Goal: Information Seeking & Learning: Understand process/instructions

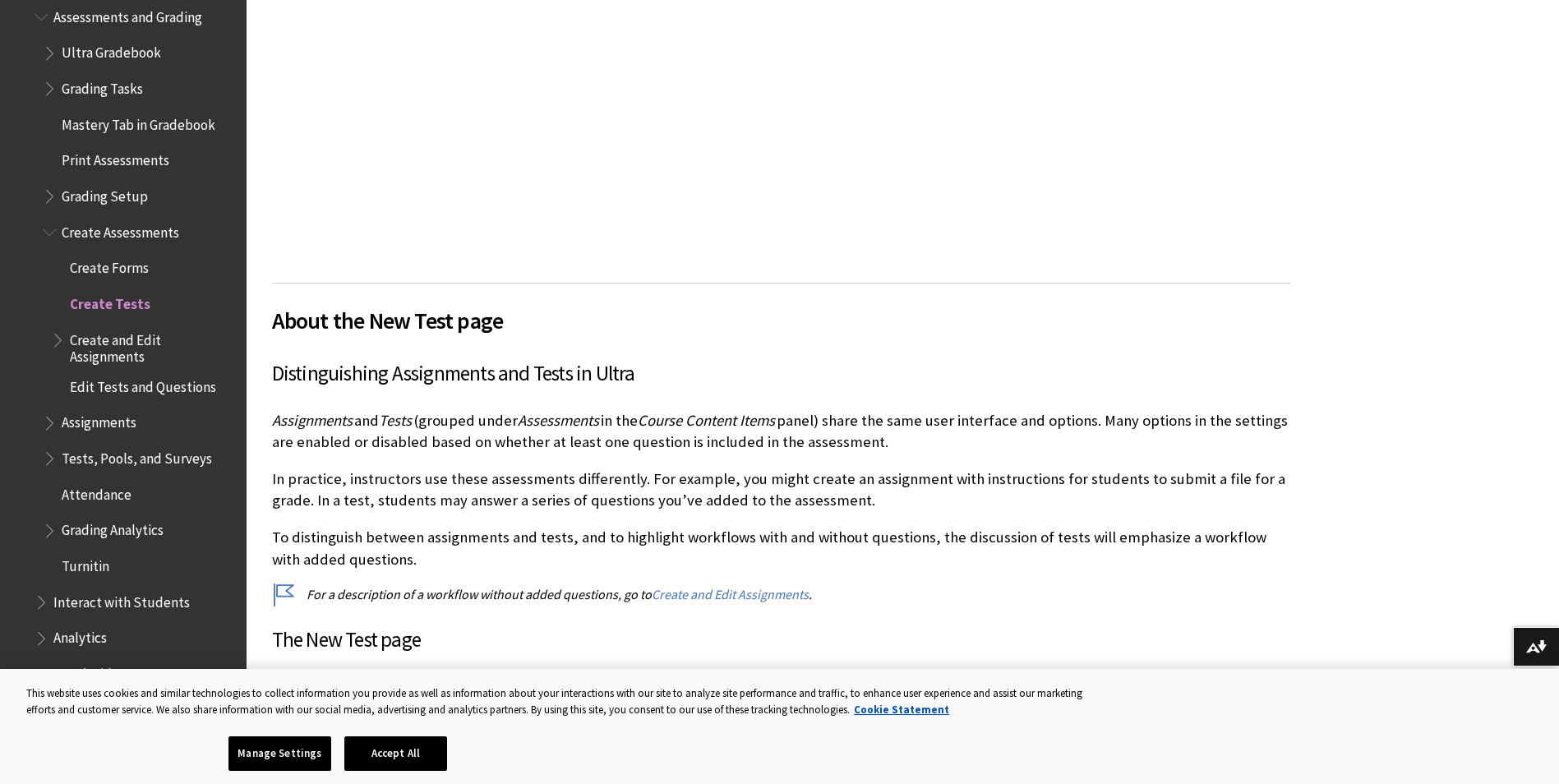
scroll to position [2362, 0]
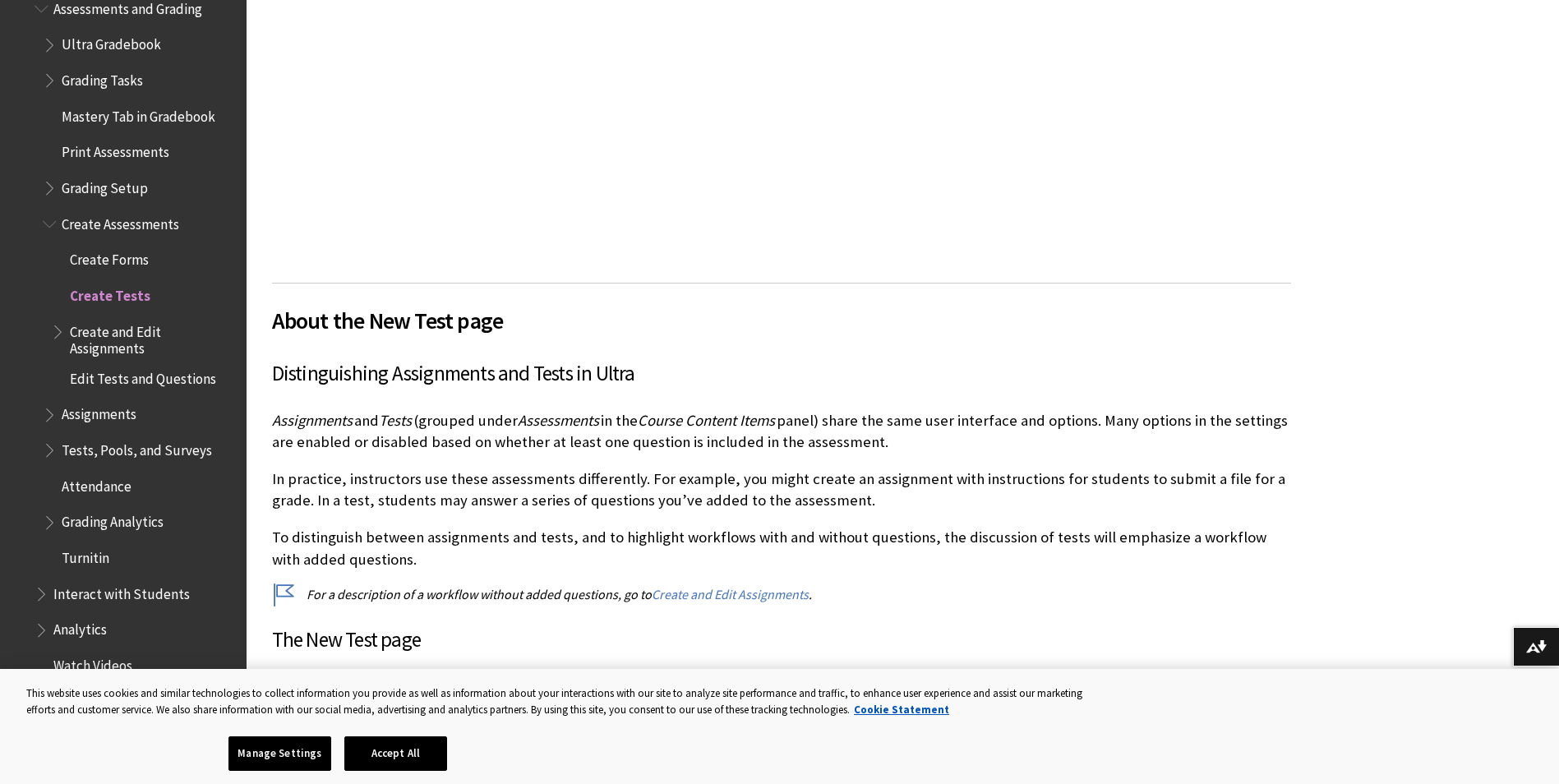
click at [101, 365] on span "Edit Tests and Questions" at bounding box center [143, 376] width 147 height 22
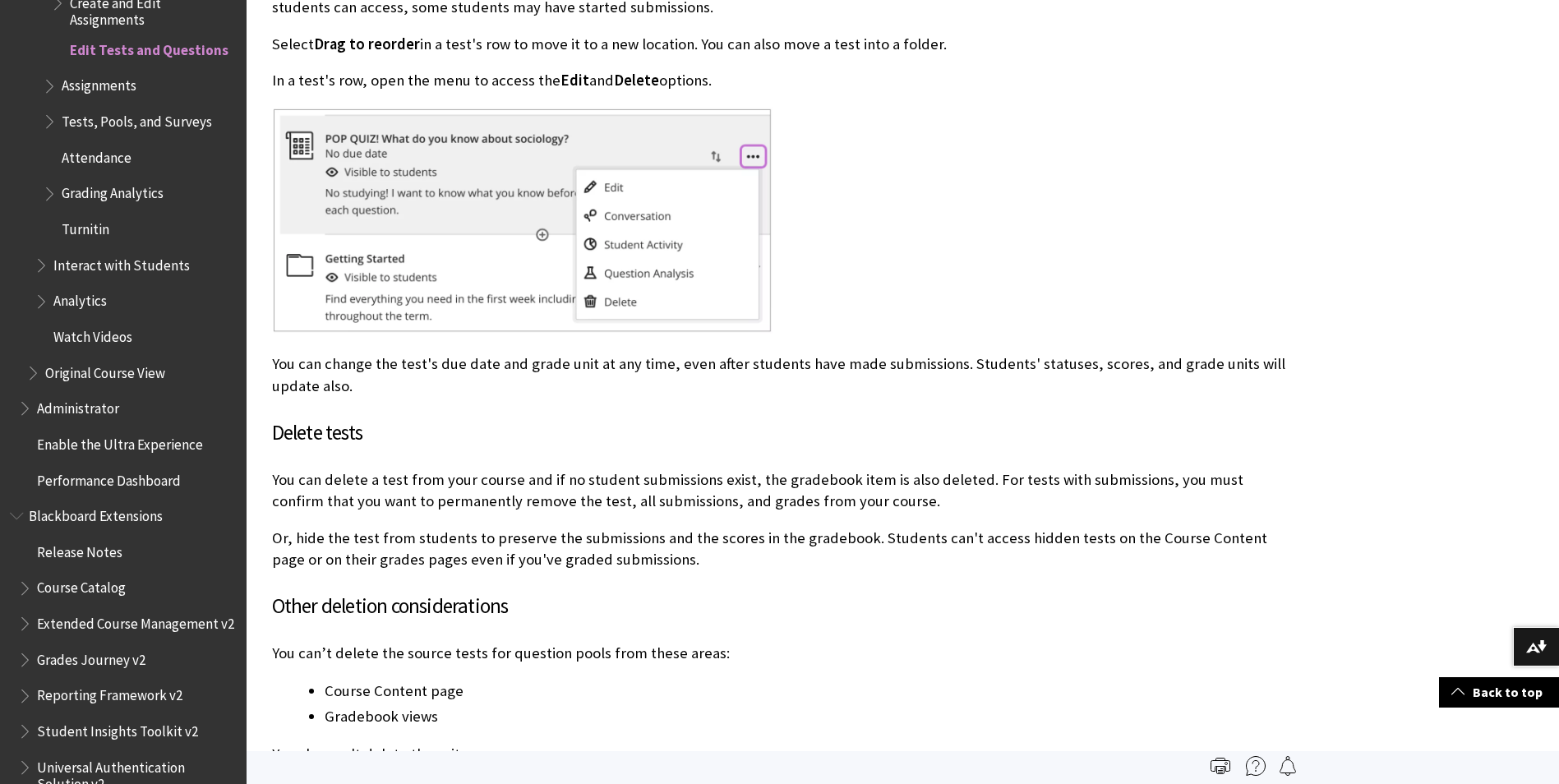
scroll to position [4107, 0]
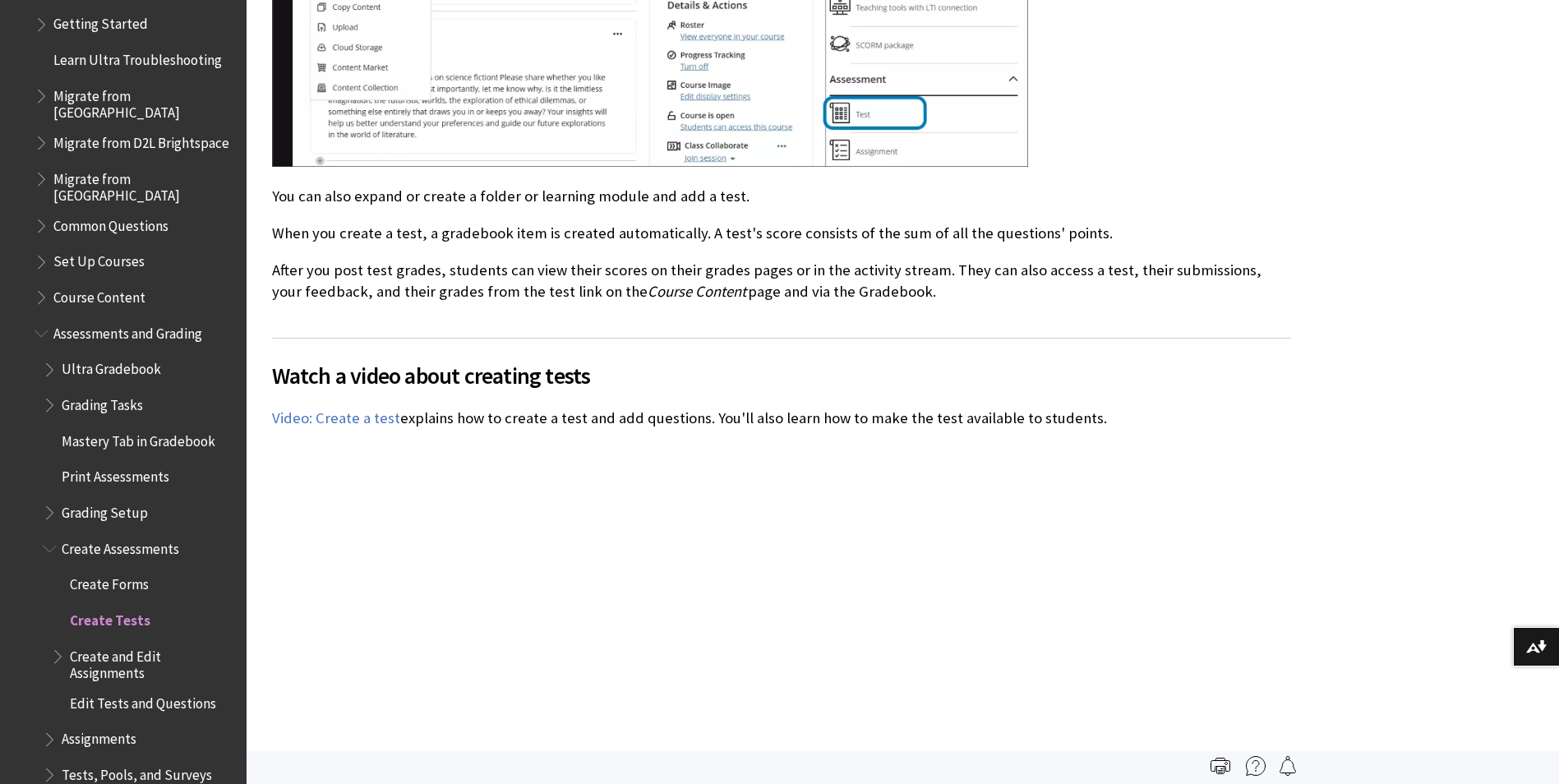
scroll to position [2034, 0]
click at [67, 253] on span "Set Up Courses" at bounding box center [99, 263] width 91 height 22
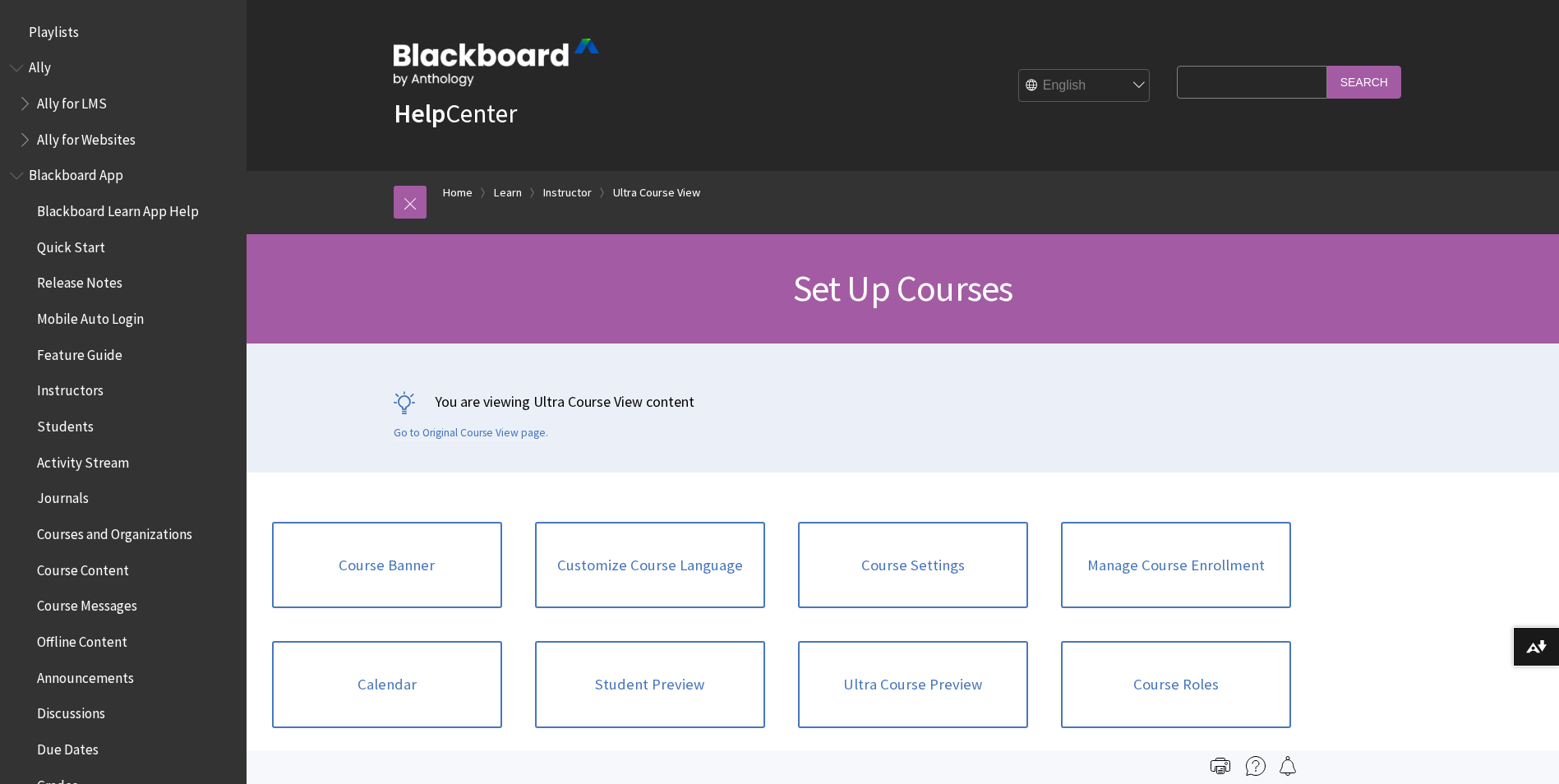
scroll to position [2250, 0]
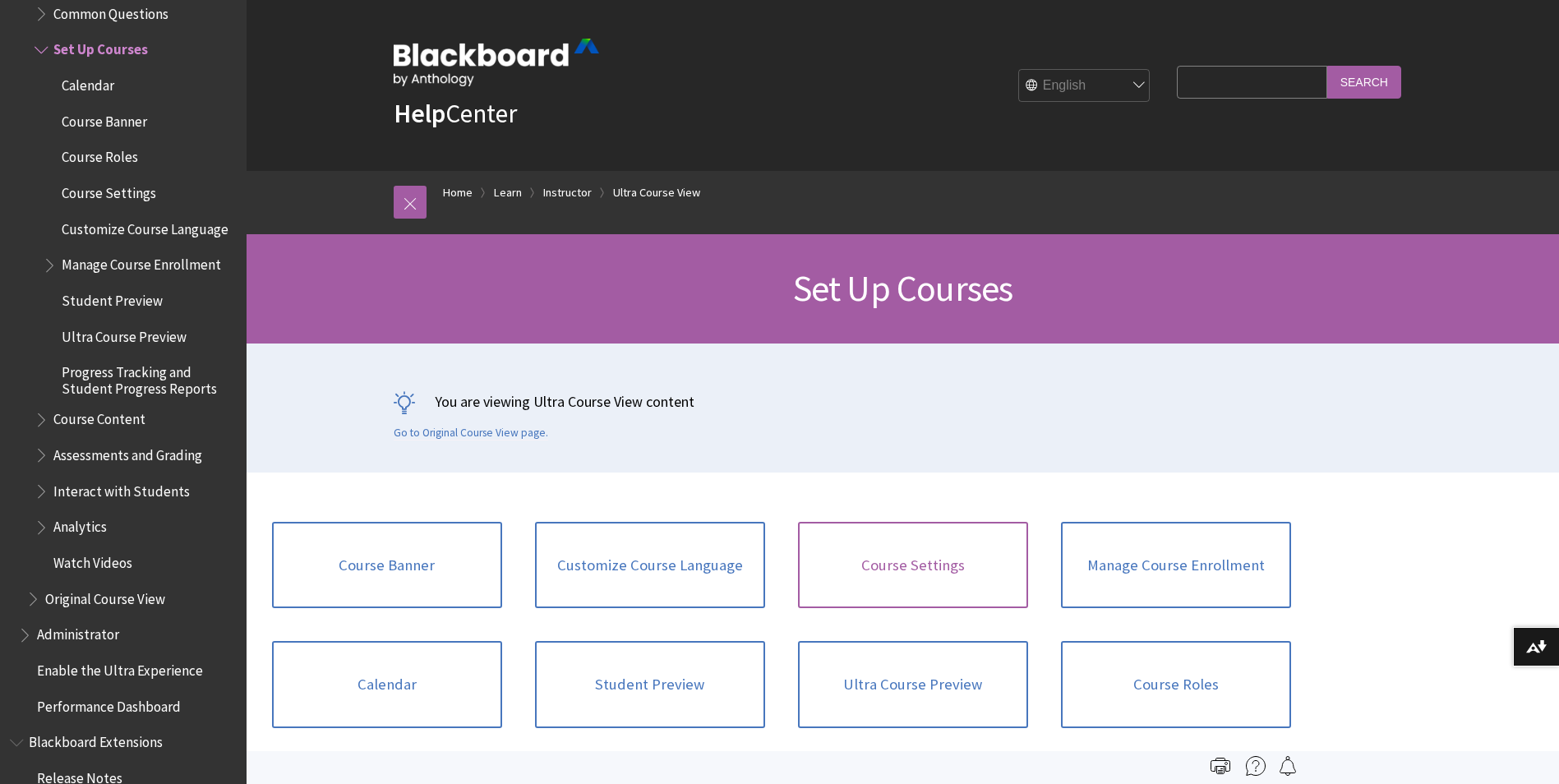
click at [924, 572] on link "Course Settings" at bounding box center [913, 565] width 230 height 87
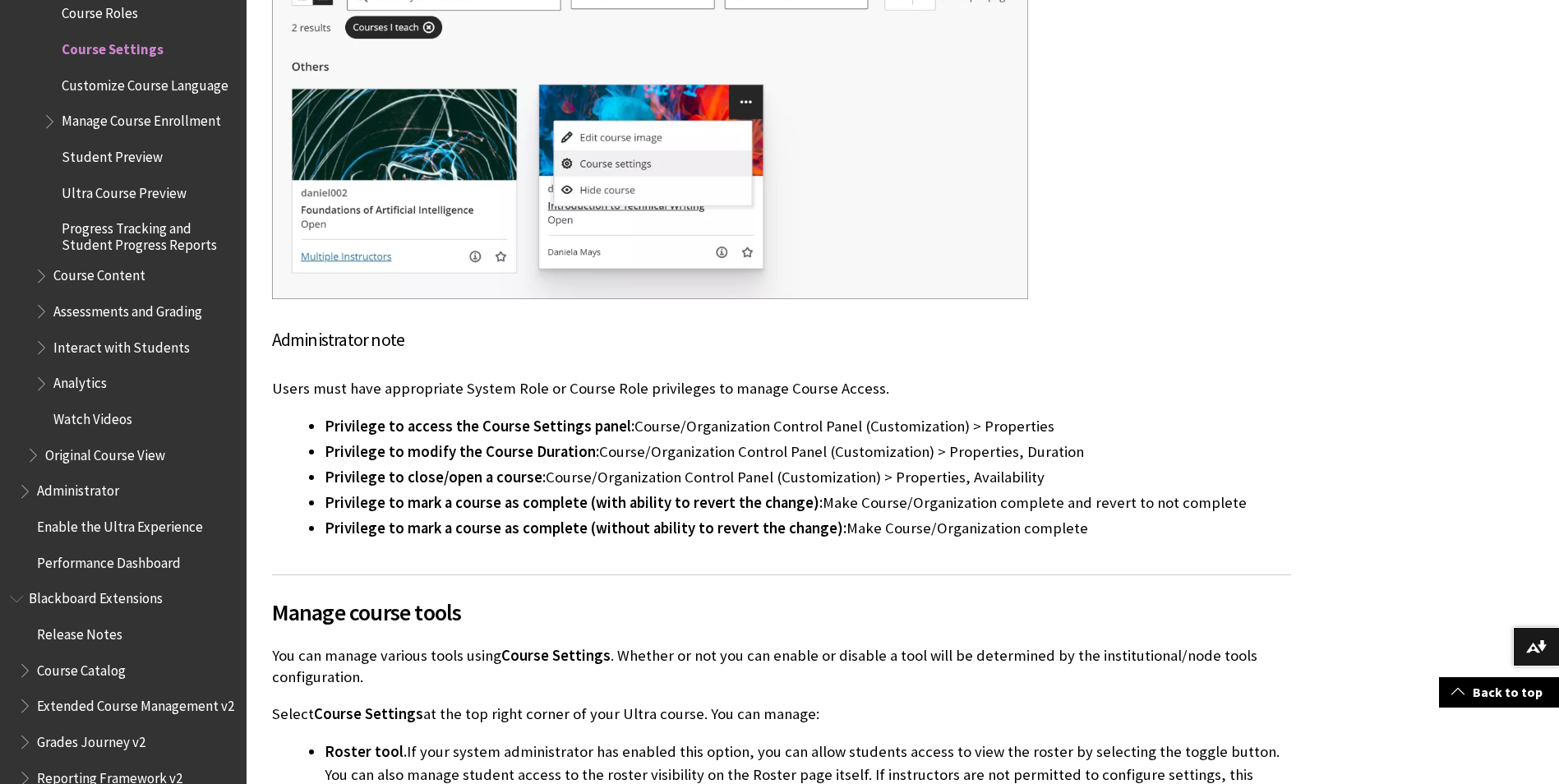
scroll to position [1807, 0]
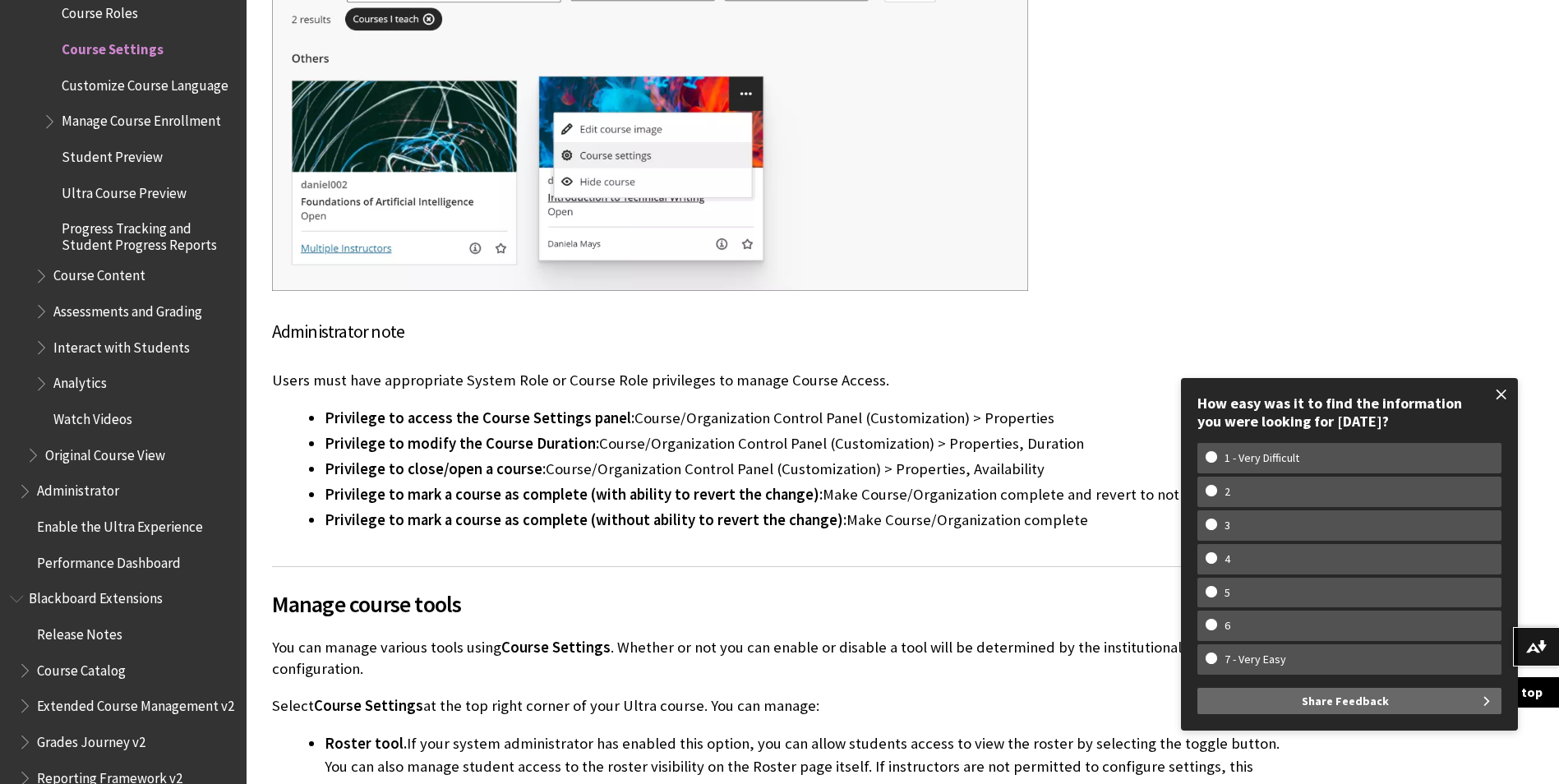
click at [1493, 394] on span at bounding box center [1502, 394] width 34 height 34
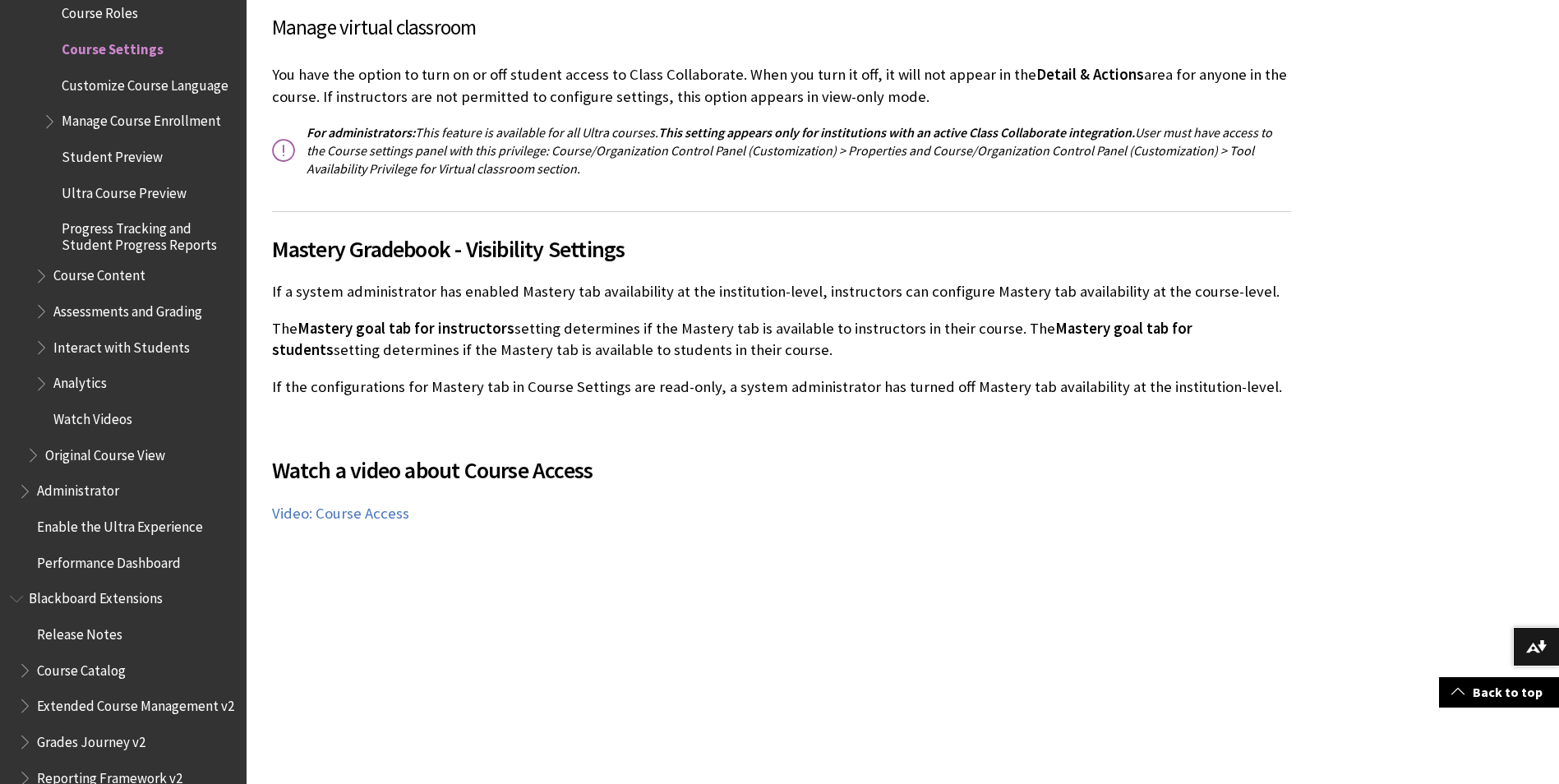
scroll to position [3450, 0]
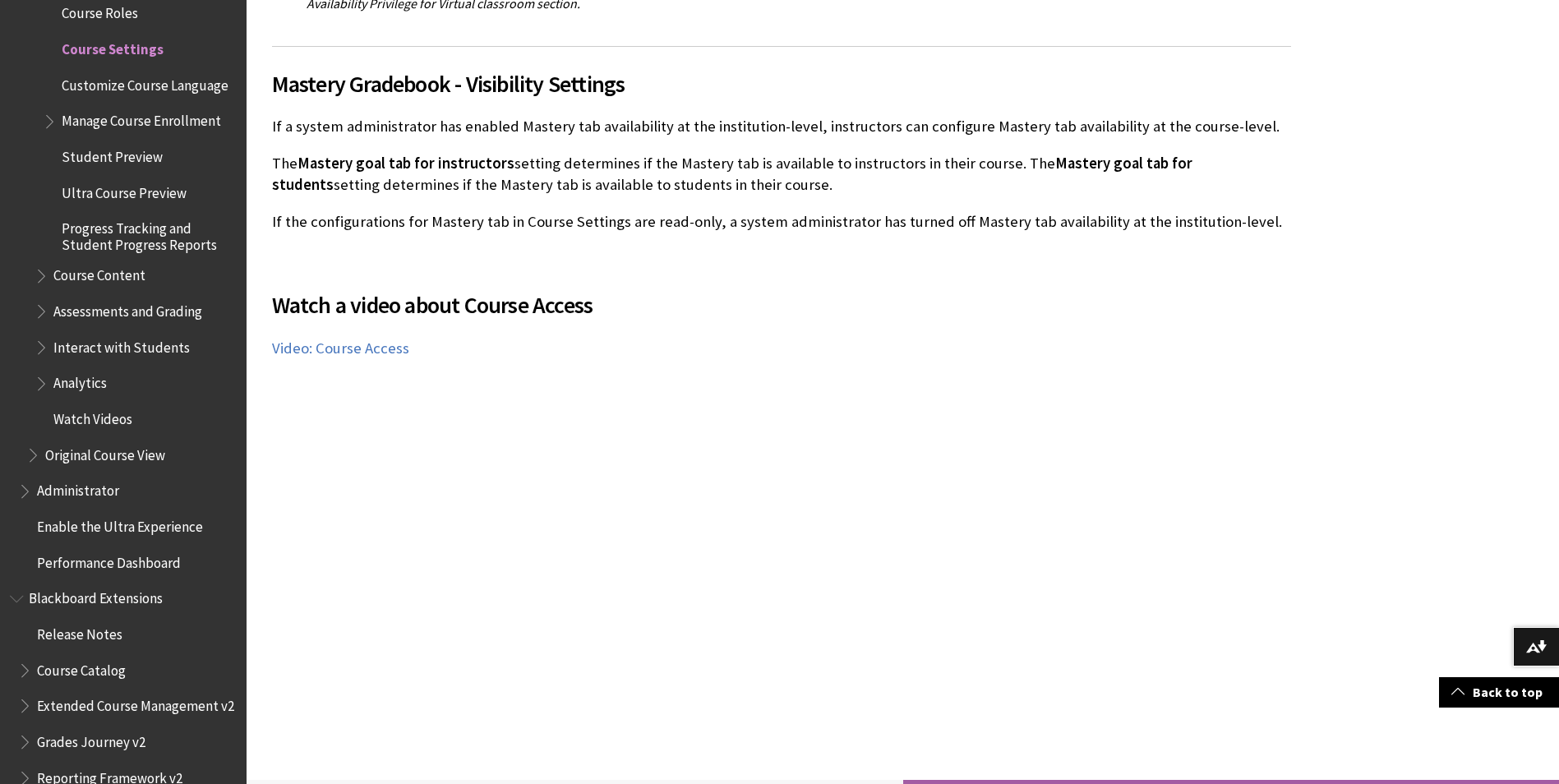
click at [91, 304] on span "Assessments and Grading" at bounding box center [128, 308] width 149 height 22
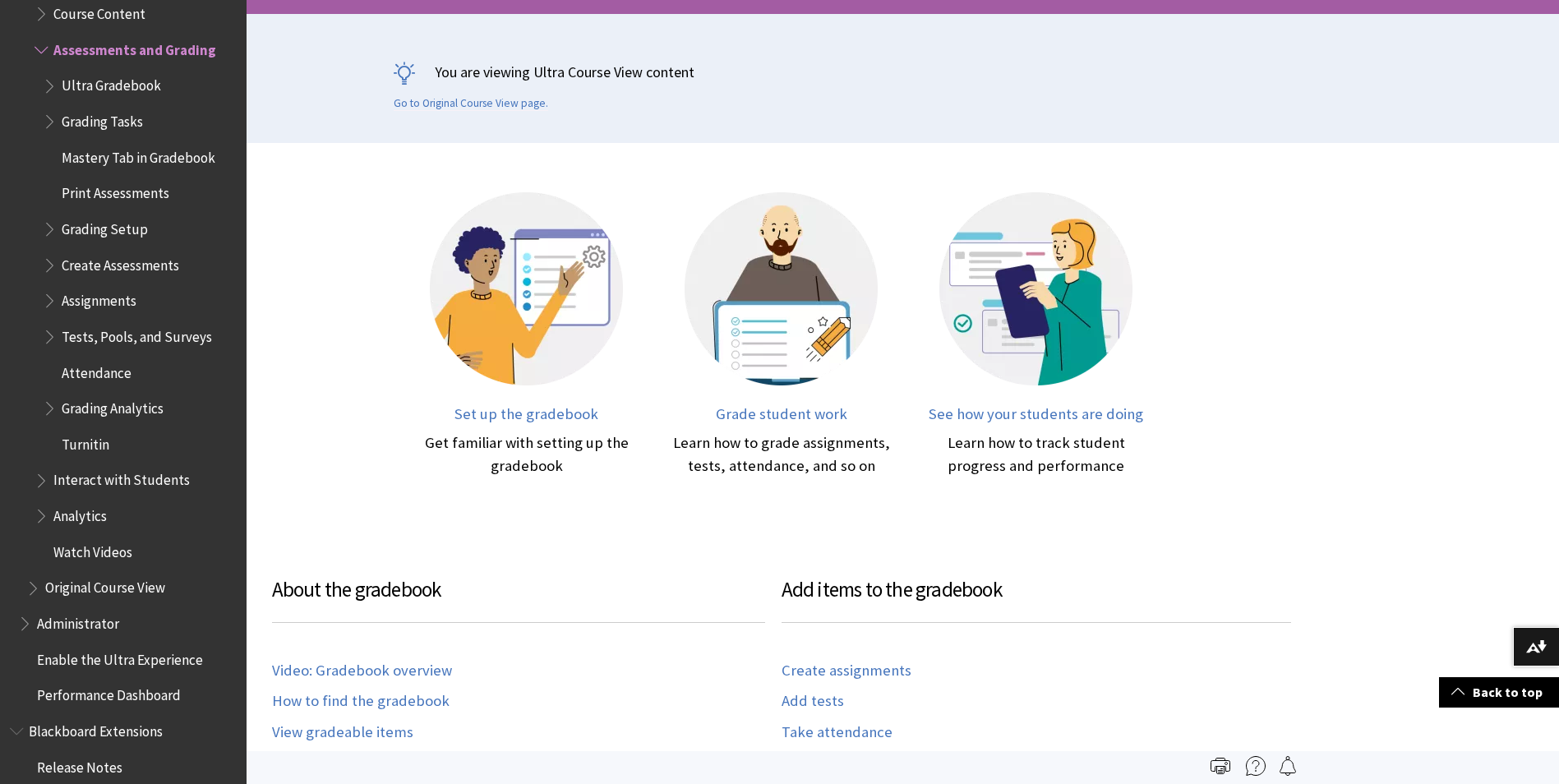
scroll to position [329, 0]
click at [536, 415] on span "Set up the gradebook" at bounding box center [526, 414] width 144 height 19
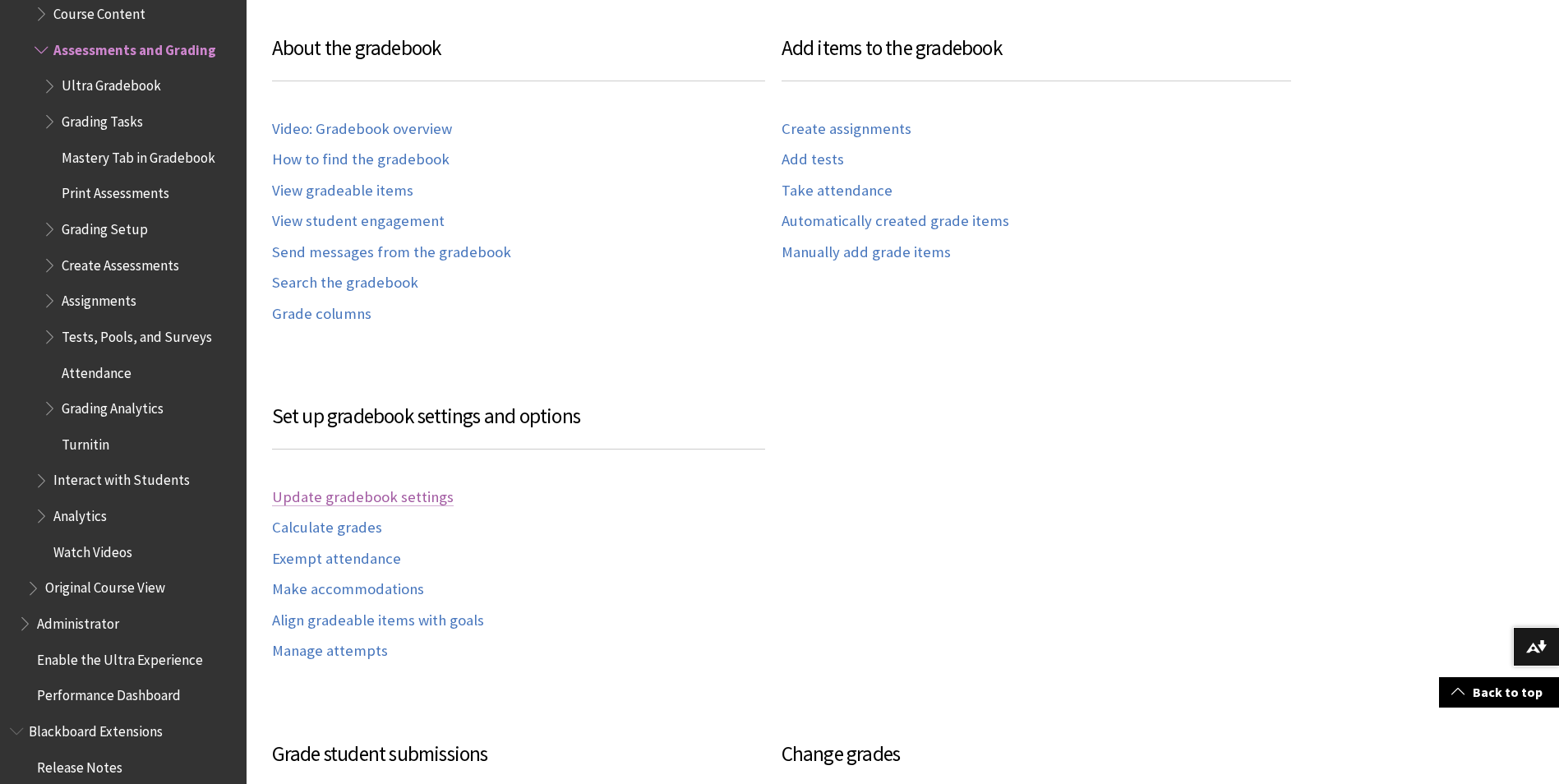
click at [383, 493] on link "Update gradebook settings" at bounding box center [362, 497] width 182 height 19
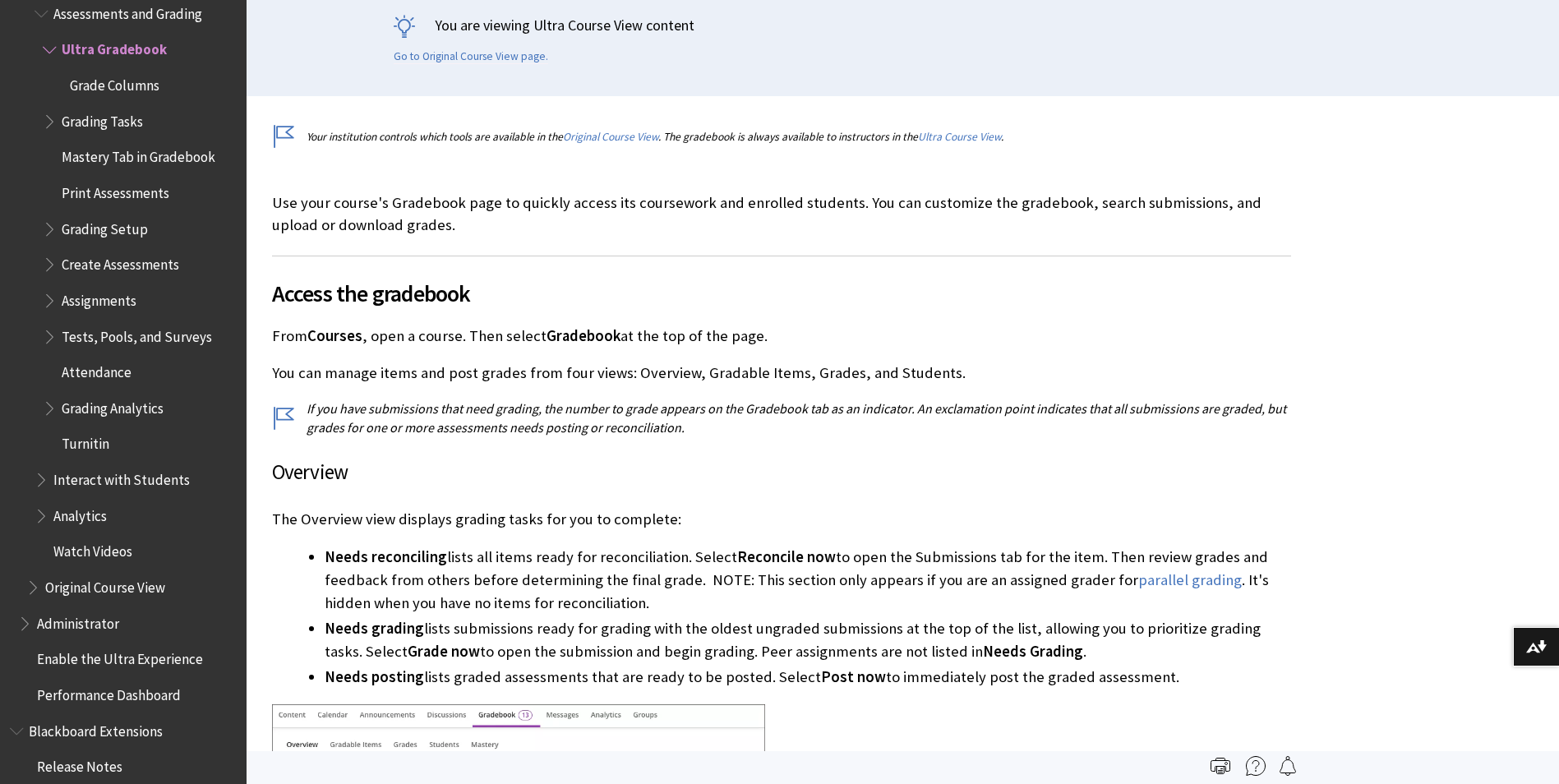
scroll to position [411, 0]
